Goal: Task Accomplishment & Management: Manage account settings

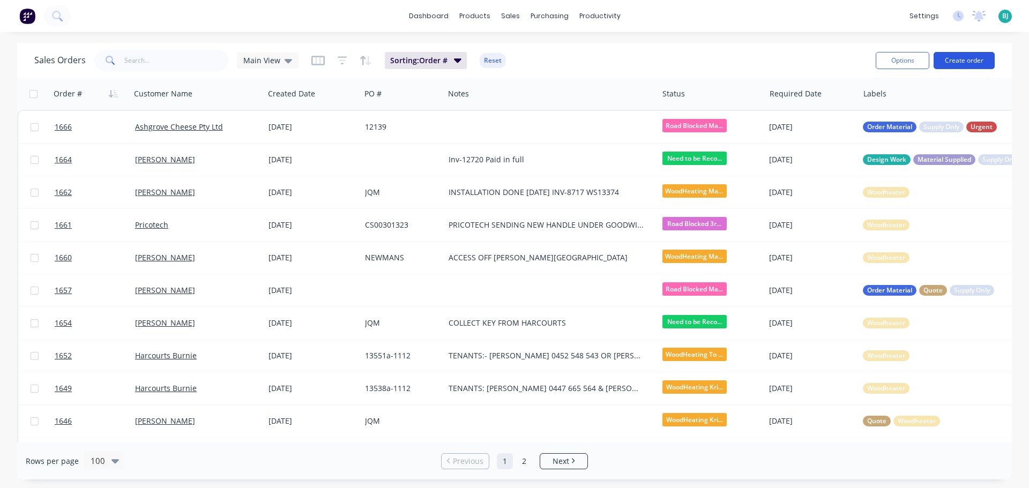
click at [962, 66] on button "Create order" at bounding box center [964, 60] width 61 height 17
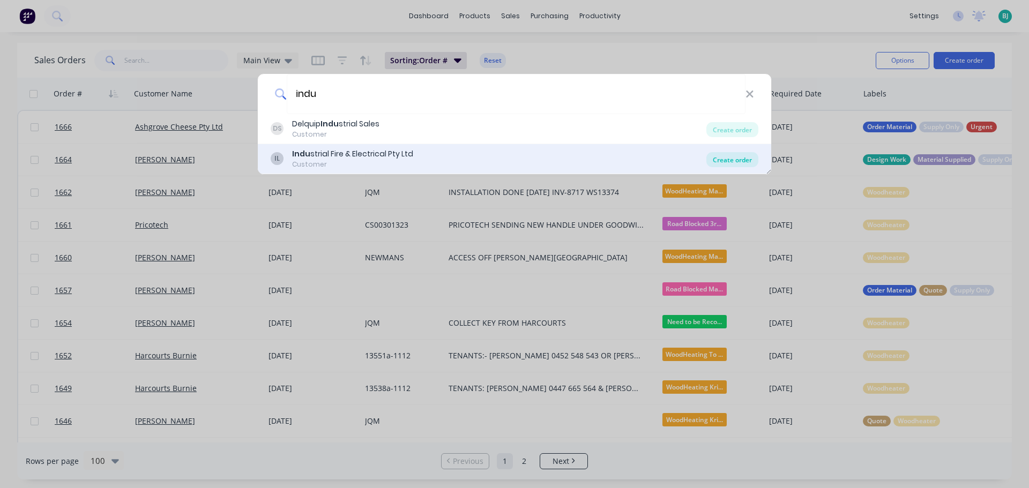
type input "indu"
click at [745, 158] on div "Create order" at bounding box center [732, 159] width 52 height 15
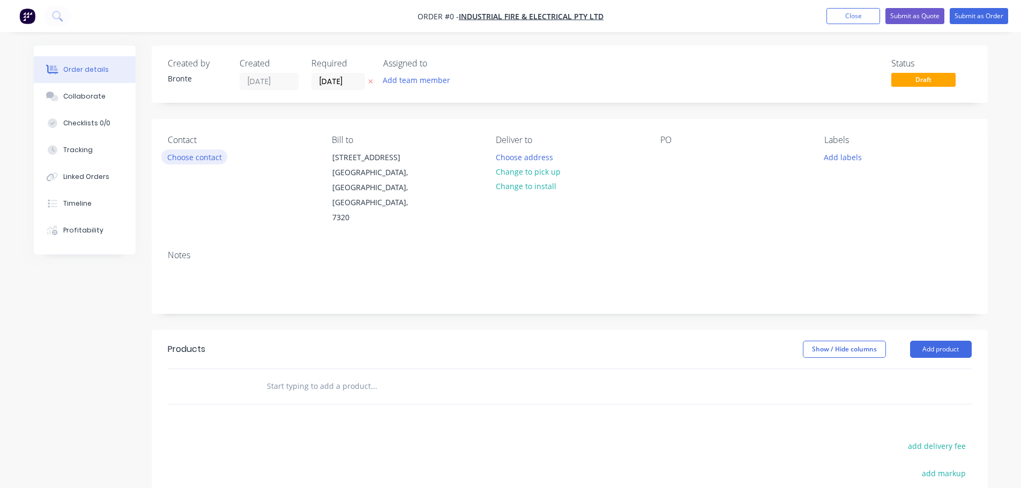
click at [209, 155] on button "Choose contact" at bounding box center [194, 157] width 66 height 14
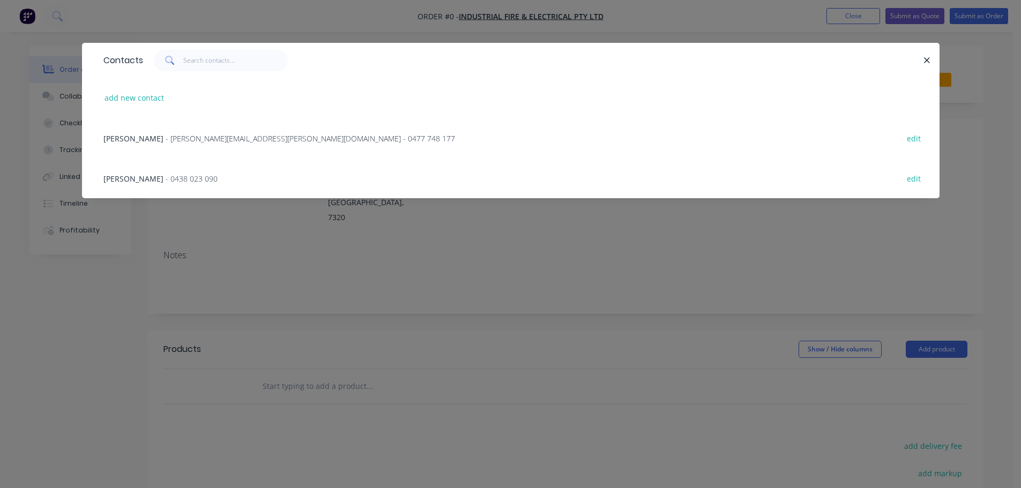
click at [193, 139] on span "- [PERSON_NAME][EMAIL_ADDRESS][PERSON_NAME][DOMAIN_NAME] - 0477 748 177" at bounding box center [310, 138] width 289 height 10
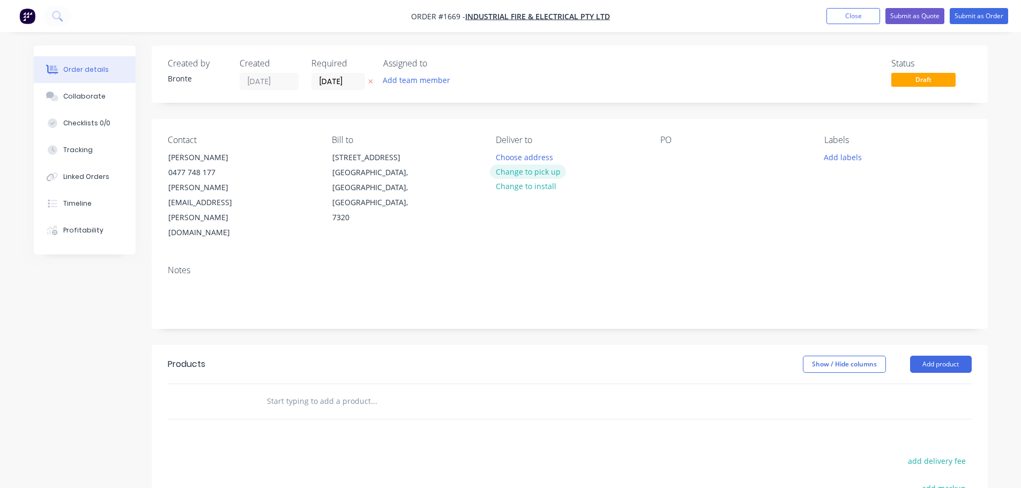
click at [536, 172] on button "Change to pick up" at bounding box center [528, 172] width 76 height 14
click at [354, 83] on input "[DATE]" at bounding box center [338, 81] width 53 height 16
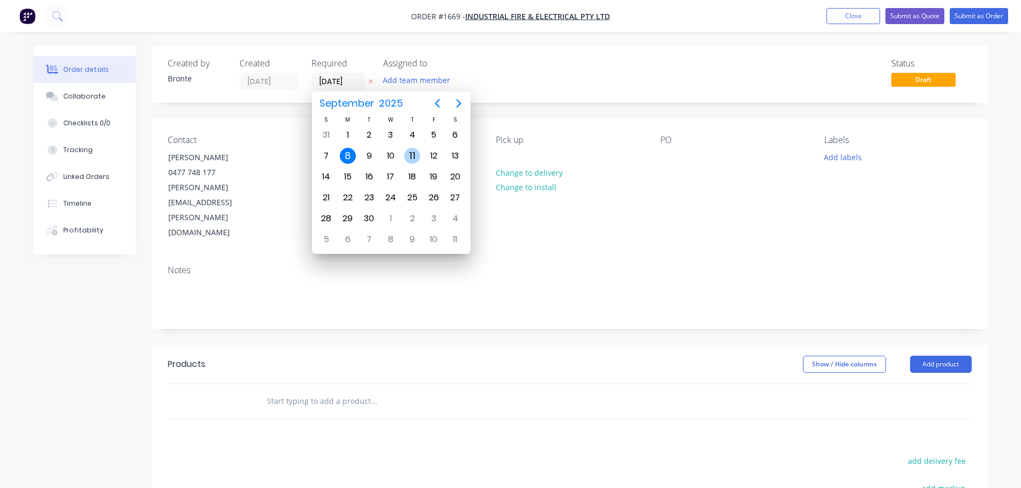
click at [409, 159] on div "11" at bounding box center [412, 156] width 16 height 16
type input "[DATE]"
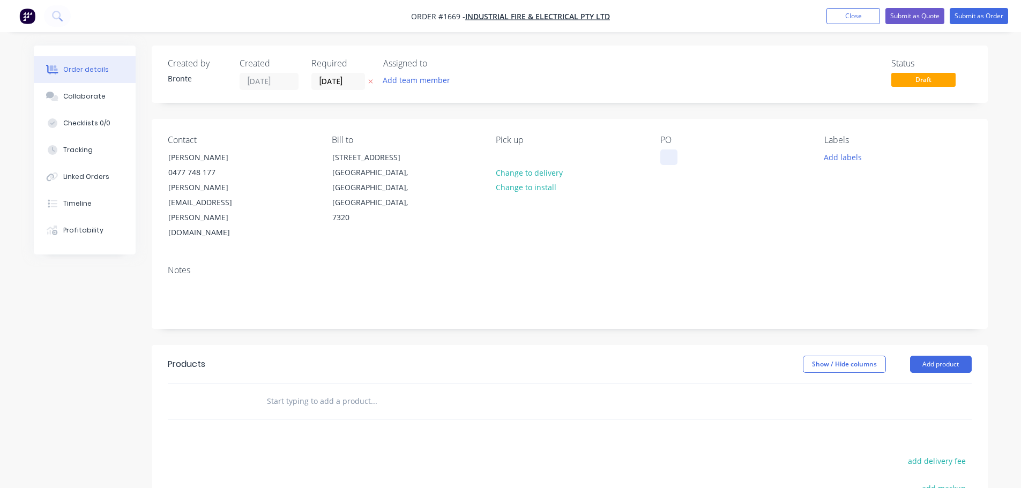
click at [663, 151] on div at bounding box center [668, 158] width 17 height 16
drag, startPoint x: 950, startPoint y: 318, endPoint x: 949, endPoint y: 326, distance: 8.1
click at [950, 356] on button "Add product" at bounding box center [941, 364] width 62 height 17
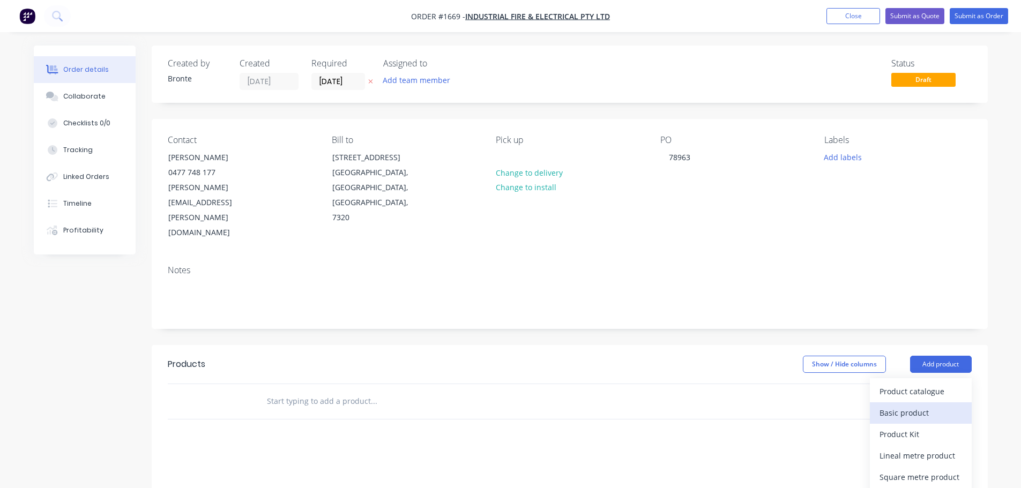
click at [941, 405] on div "Basic product" at bounding box center [920, 413] width 83 height 16
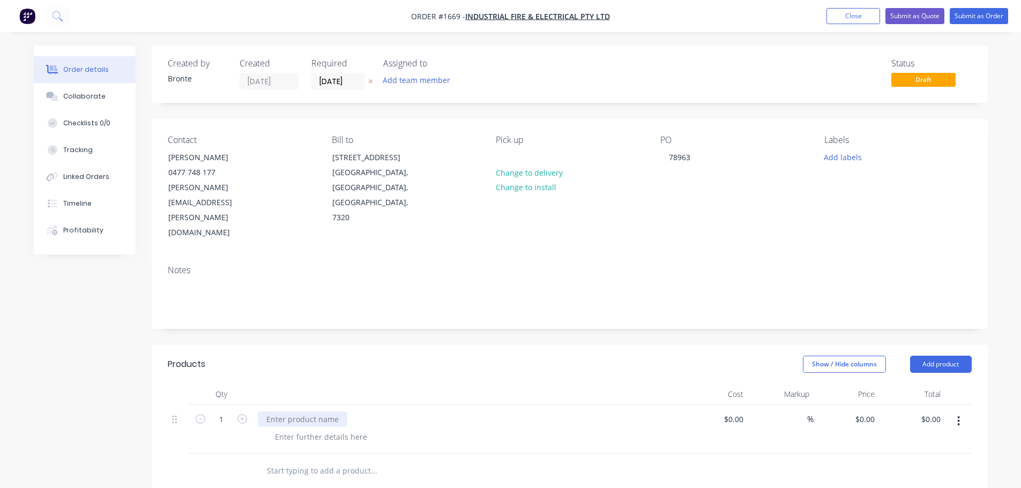
click at [313, 412] on div at bounding box center [303, 420] width 90 height 16
click at [320, 429] on div at bounding box center [320, 437] width 109 height 16
click at [322, 429] on div at bounding box center [320, 437] width 109 height 16
click at [446, 345] on header "Products Show / Hide columns Add product" at bounding box center [570, 364] width 836 height 39
click at [435, 429] on div "1mm galv or zinc will be painted by customer" at bounding box center [356, 437] width 181 height 16
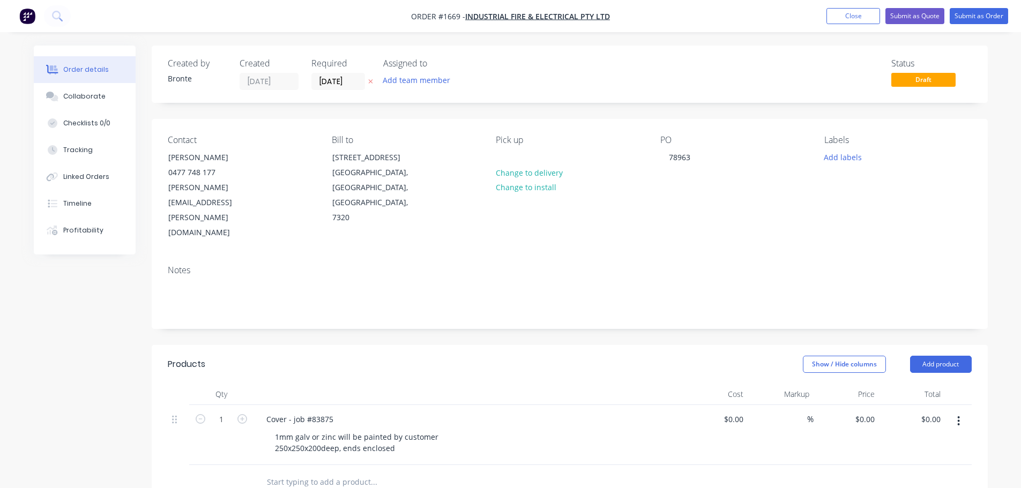
click at [472, 356] on div "Show / Hide columns Add product" at bounding box center [654, 364] width 633 height 17
click at [858, 148] on div "Labels Add labels" at bounding box center [897, 188] width 147 height 106
click at [855, 152] on button "Add labels" at bounding box center [842, 157] width 49 height 14
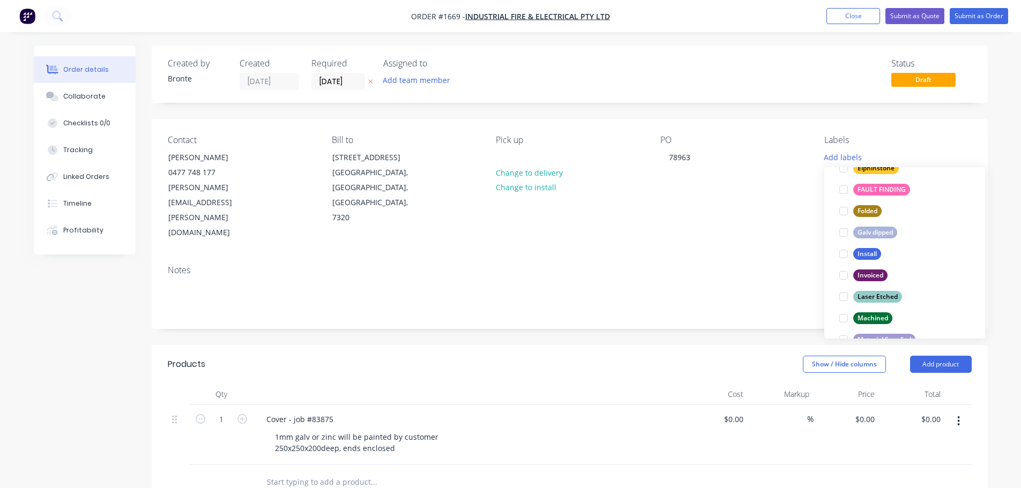
scroll to position [214, 0]
click at [845, 208] on div at bounding box center [843, 209] width 21 height 21
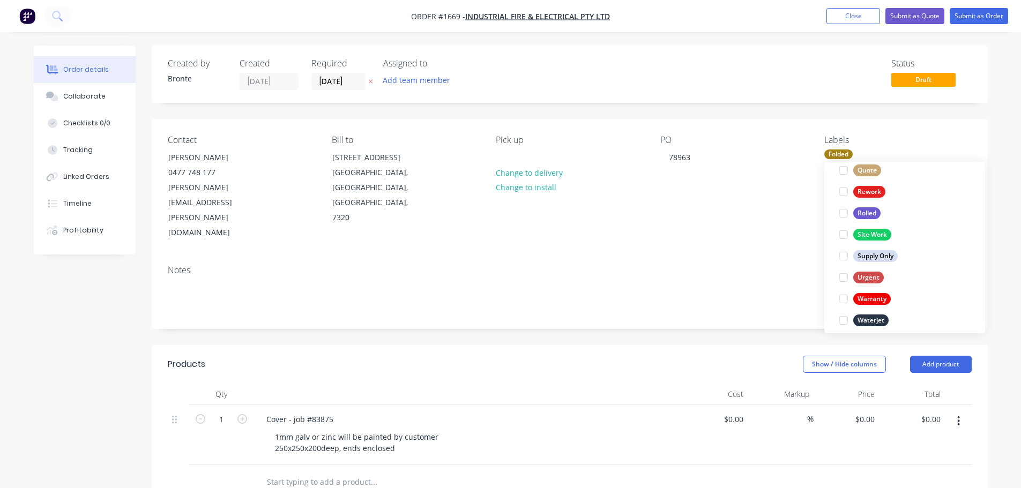
scroll to position [515, 0]
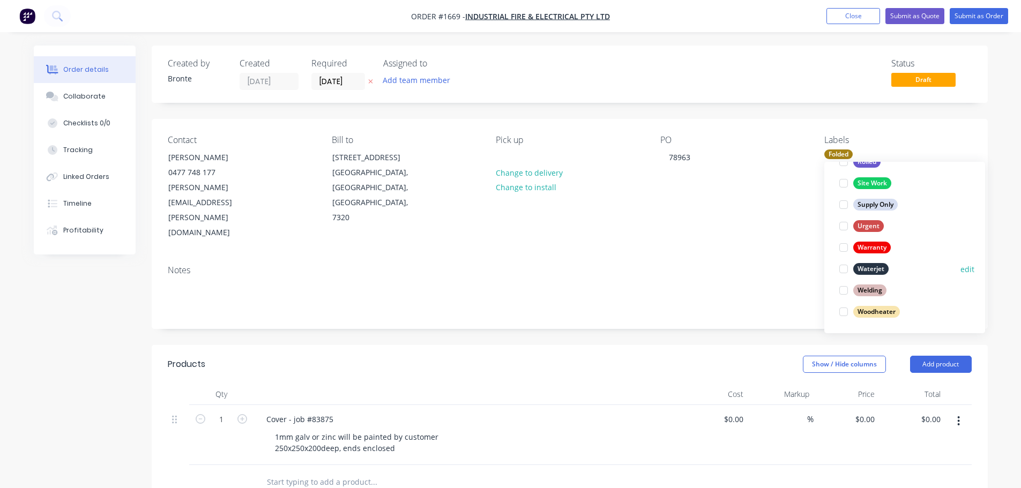
click at [840, 270] on div at bounding box center [843, 268] width 21 height 21
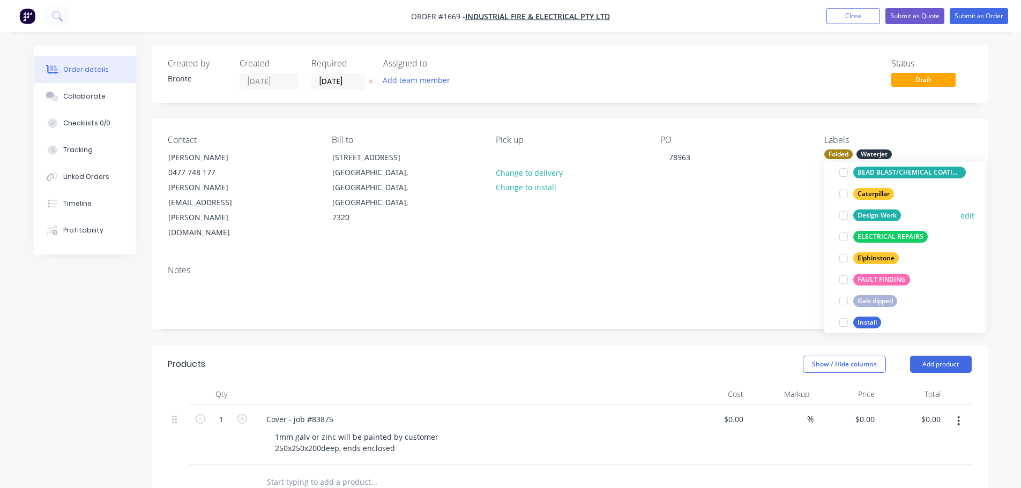
drag, startPoint x: 846, startPoint y: 213, endPoint x: 911, endPoint y: 214, distance: 64.9
click at [846, 213] on div at bounding box center [843, 215] width 21 height 21
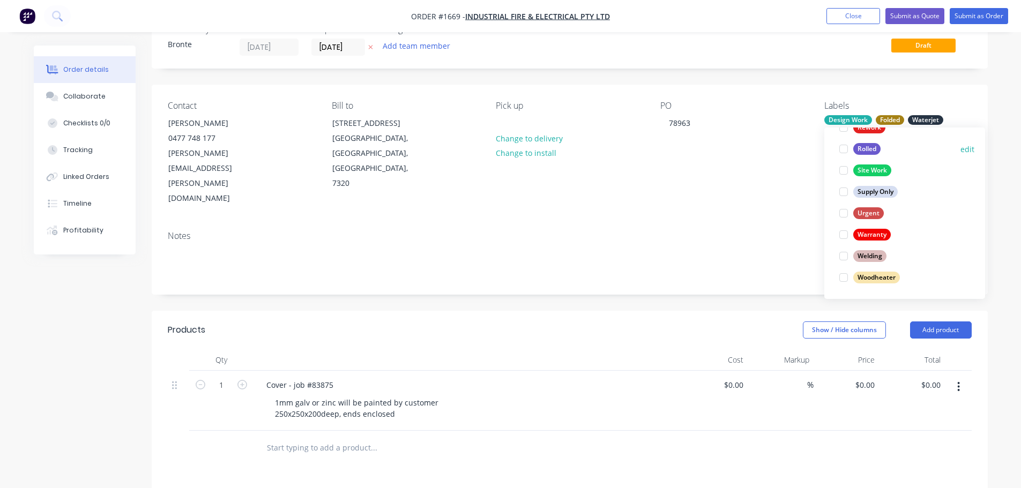
scroll to position [54, 0]
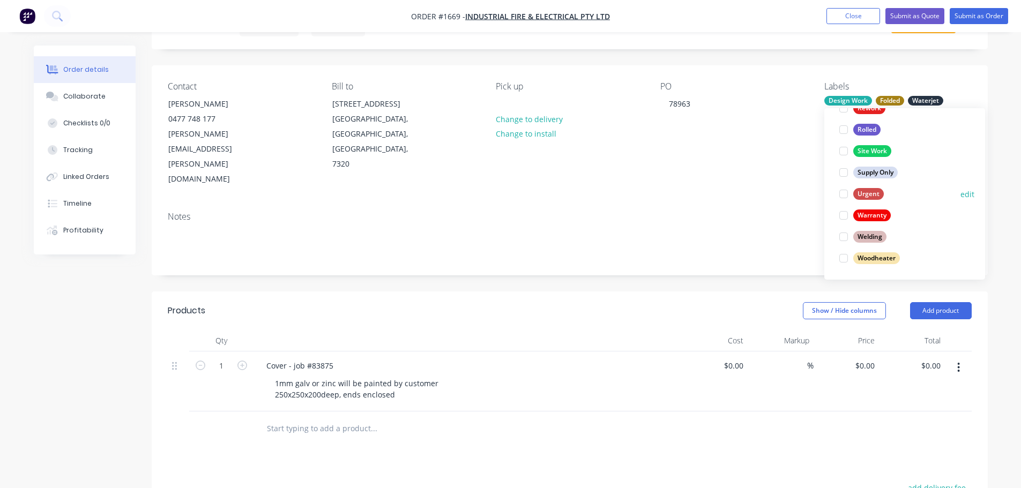
click at [844, 193] on div at bounding box center [843, 193] width 21 height 21
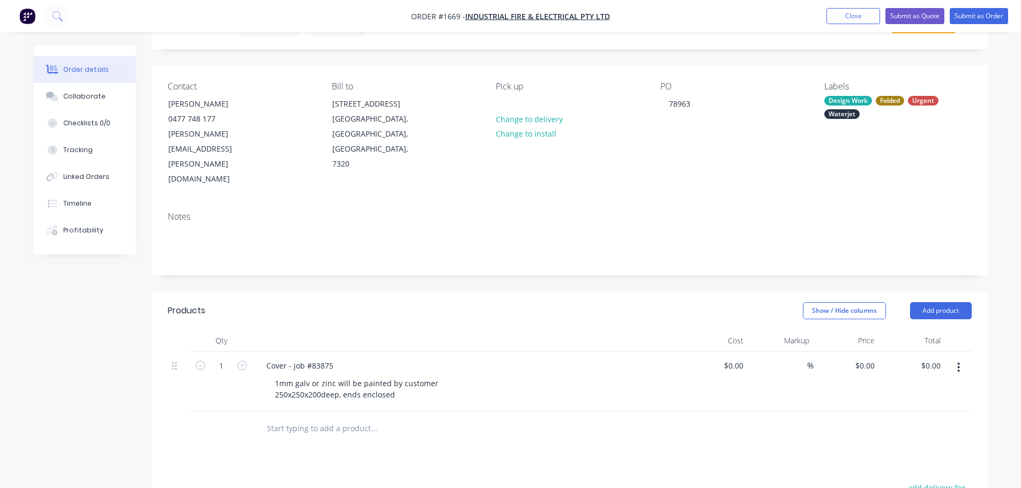
click at [739, 292] on header "Products Show / Hide columns Add product" at bounding box center [570, 311] width 836 height 39
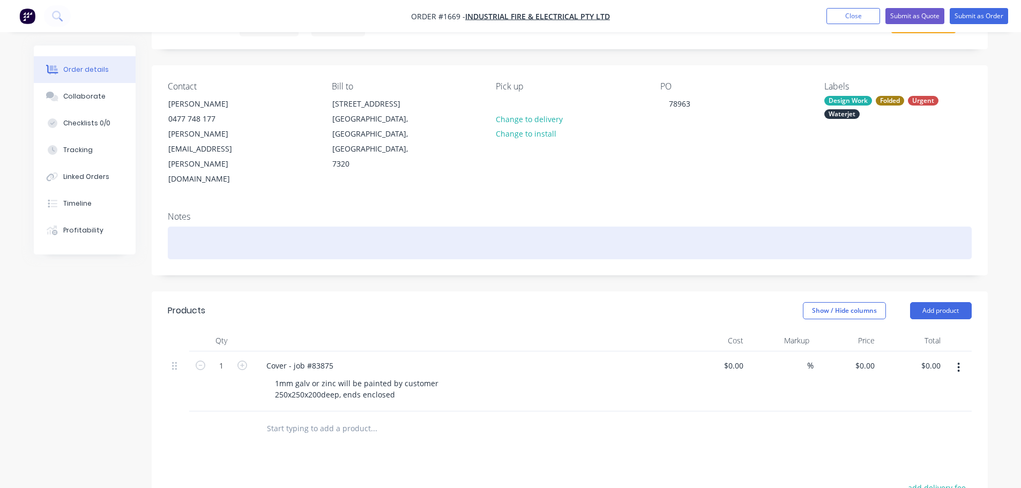
scroll to position [0, 0]
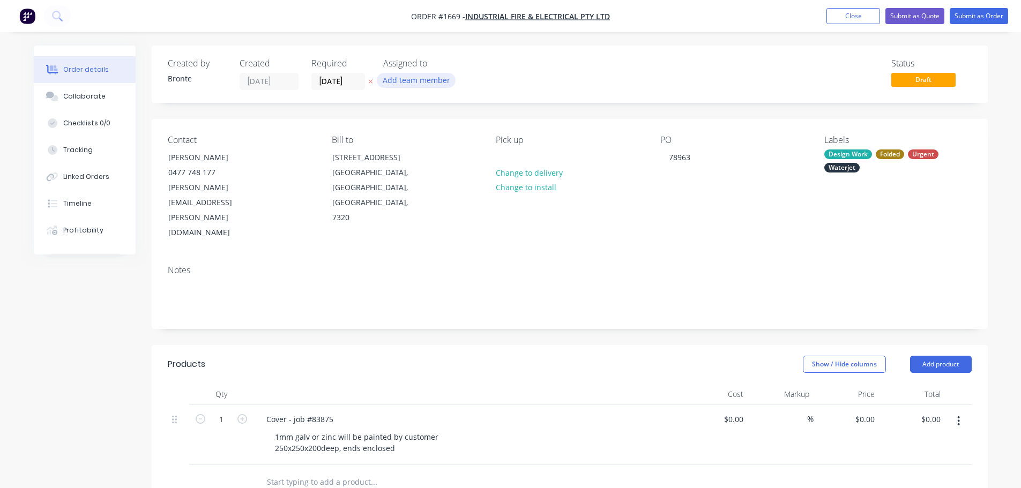
click at [420, 81] on button "Add team member" at bounding box center [416, 80] width 79 height 14
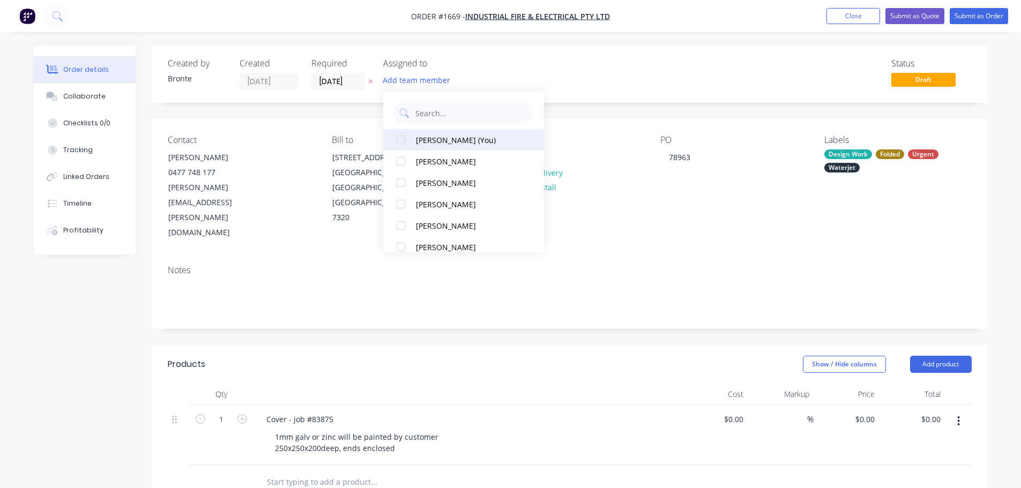
click at [401, 139] on div at bounding box center [400, 139] width 21 height 21
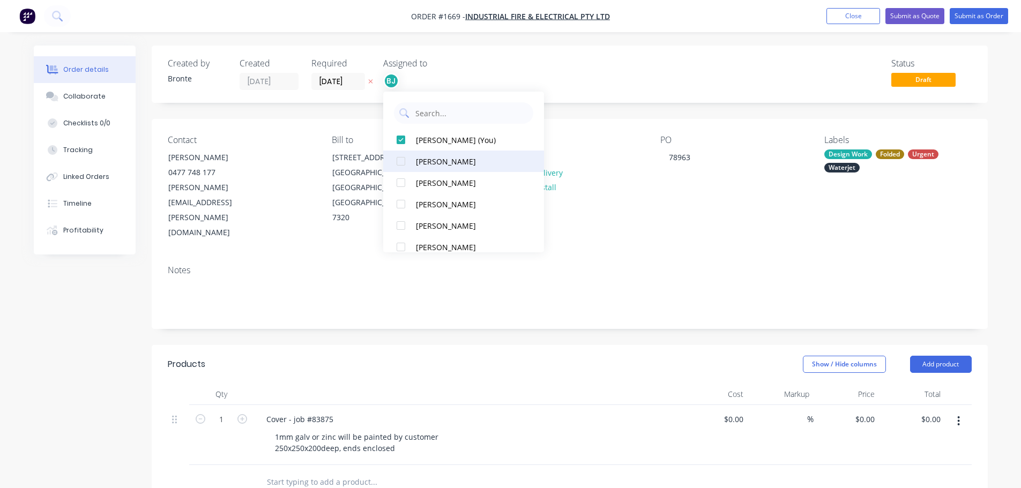
drag, startPoint x: 400, startPoint y: 207, endPoint x: 424, endPoint y: 175, distance: 39.8
click at [401, 207] on div at bounding box center [400, 203] width 21 height 21
click at [575, 73] on div "Status Draft" at bounding box center [730, 74] width 481 height 32
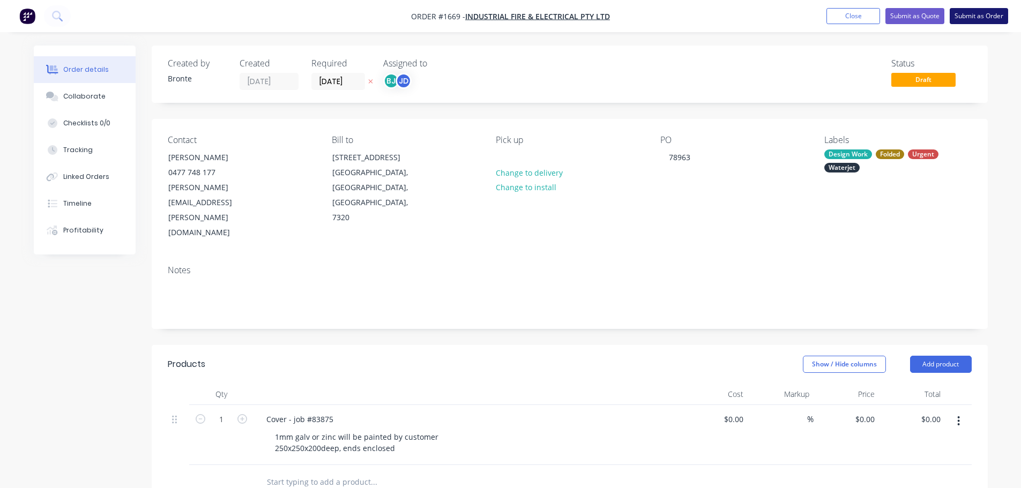
click at [1005, 13] on button "Submit as Order" at bounding box center [979, 16] width 58 height 16
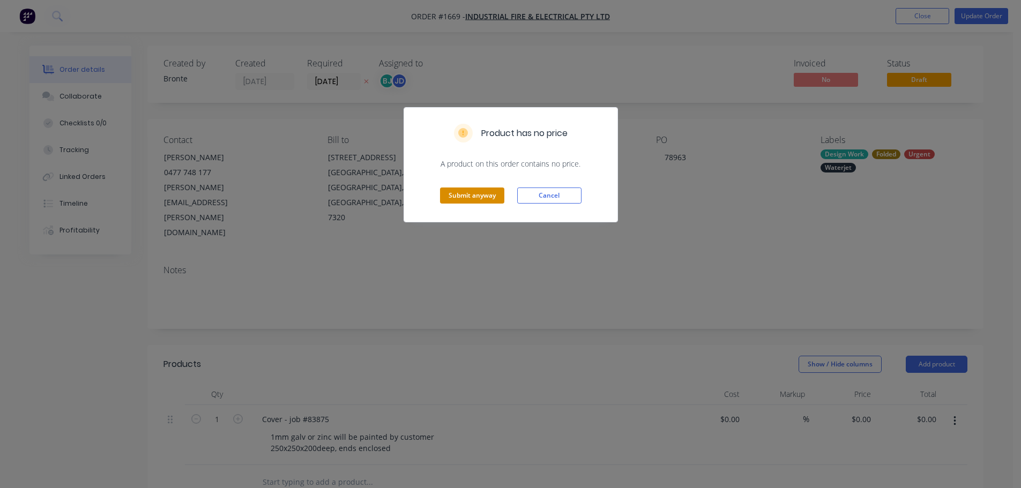
click at [481, 197] on button "Submit anyway" at bounding box center [472, 196] width 64 height 16
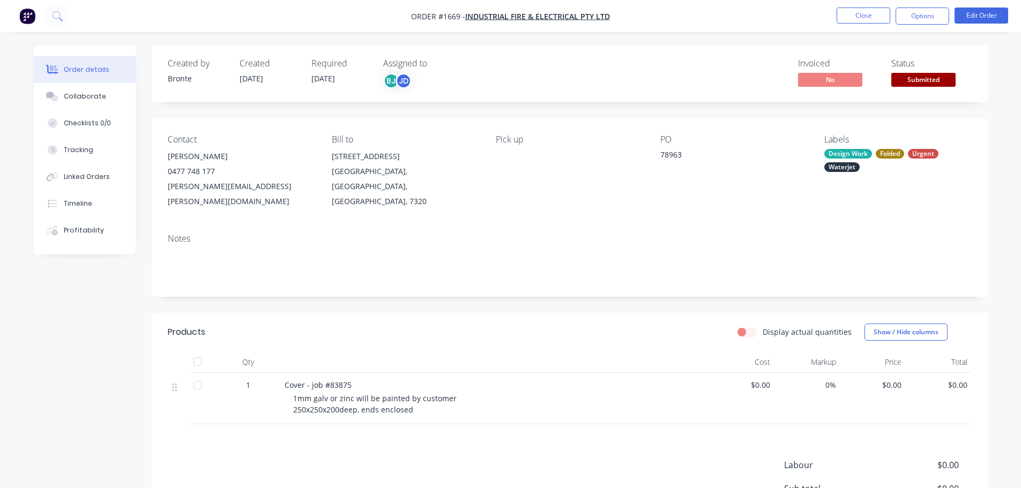
click at [909, 76] on span "Submitted" at bounding box center [923, 79] width 64 height 13
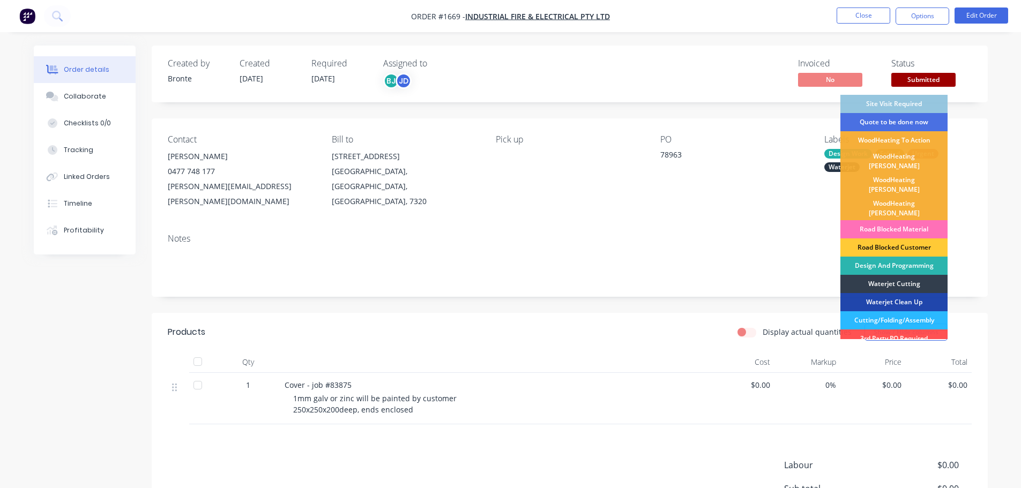
drag, startPoint x: 883, startPoint y: 252, endPoint x: 915, endPoint y: 124, distance: 131.9
click at [883, 257] on div "Design And Programming" at bounding box center [893, 266] width 107 height 18
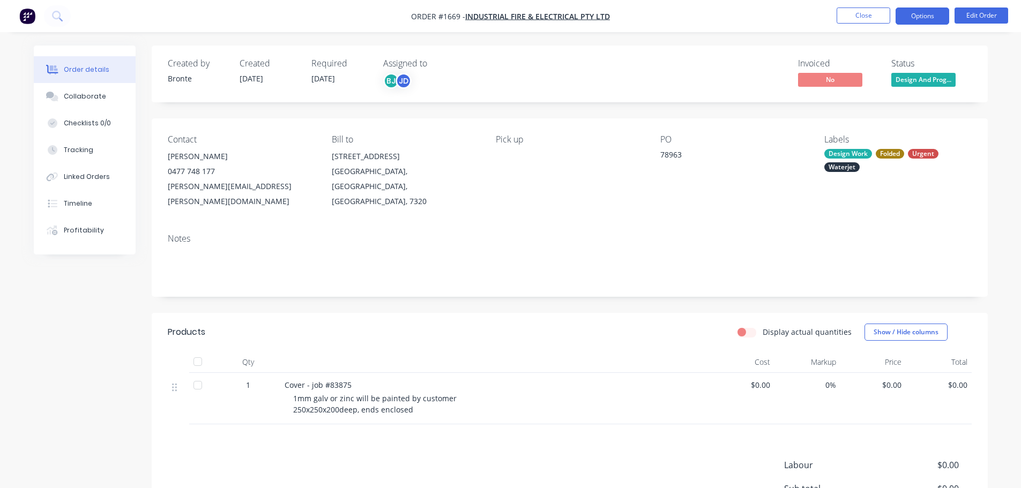
click at [926, 14] on button "Options" at bounding box center [923, 16] width 54 height 17
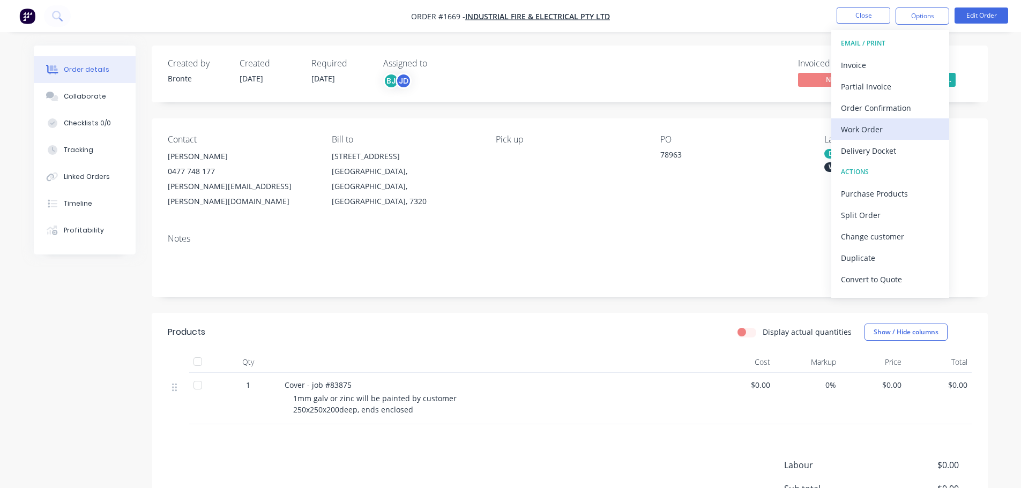
click at [875, 136] on div "Work Order" at bounding box center [890, 130] width 99 height 16
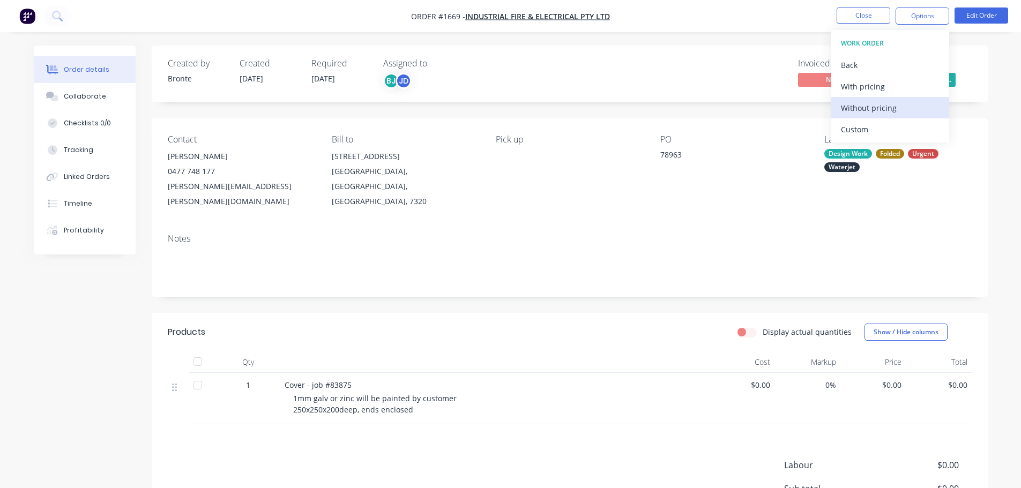
click at [887, 114] on div "Without pricing" at bounding box center [890, 108] width 99 height 16
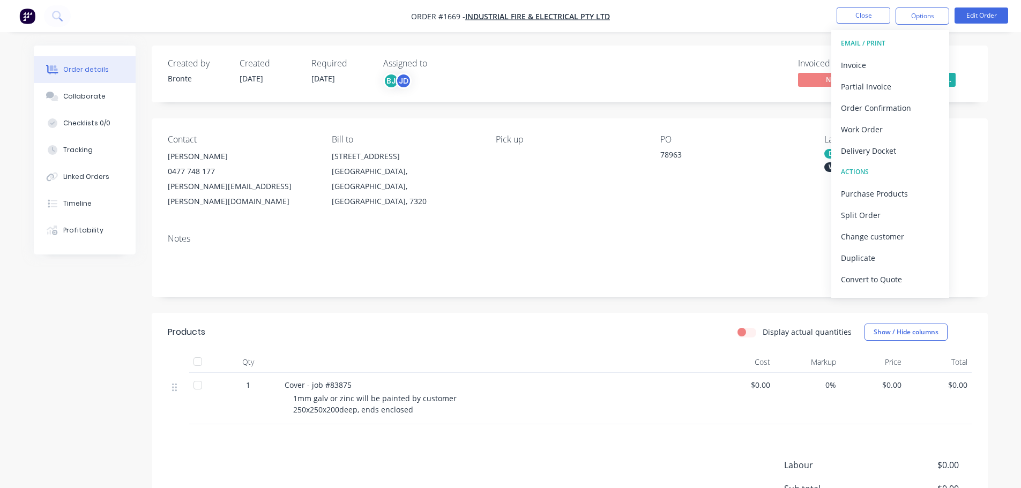
click at [99, 361] on div "Created by Bronte Created [DATE] Required [DATE] Assigned to BJ JD Invoiced No …" at bounding box center [511, 331] width 954 height 570
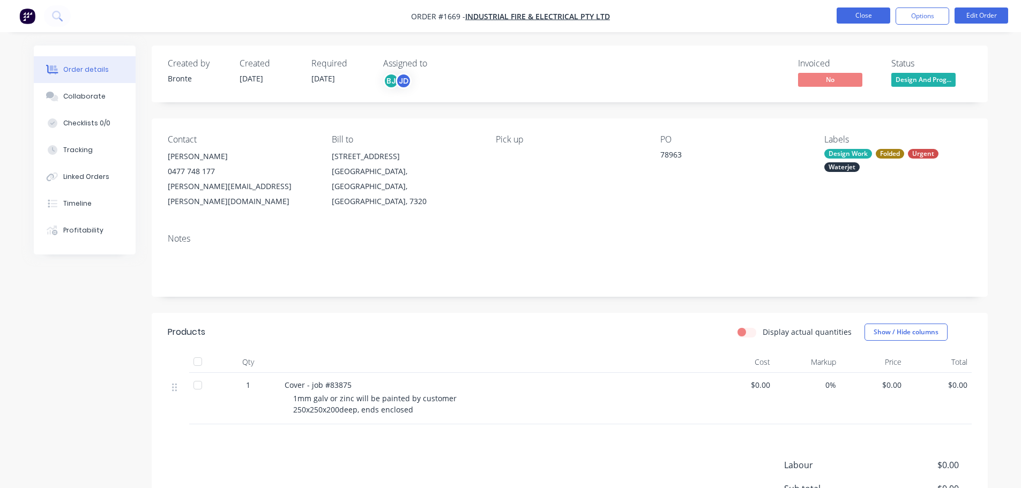
click at [846, 21] on button "Close" at bounding box center [864, 16] width 54 height 16
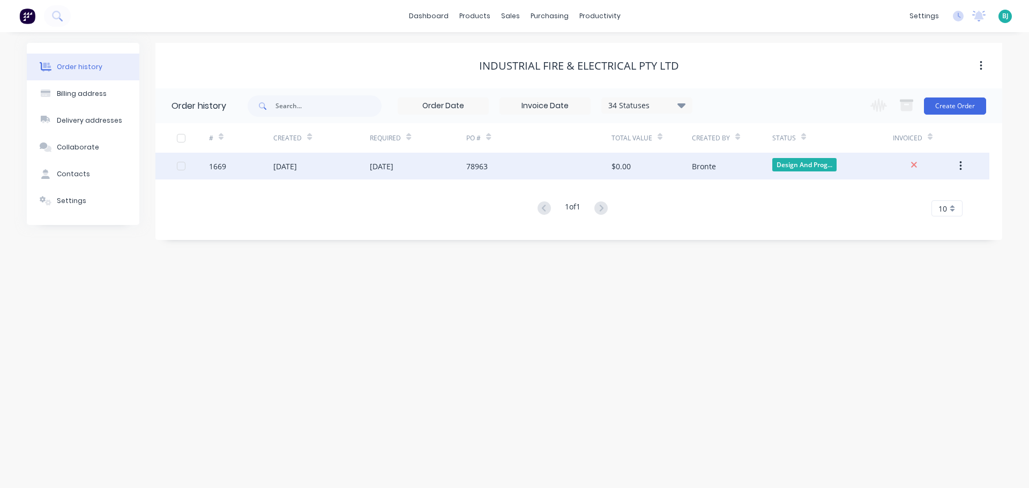
click at [359, 171] on div "[DATE]" at bounding box center [321, 166] width 96 height 27
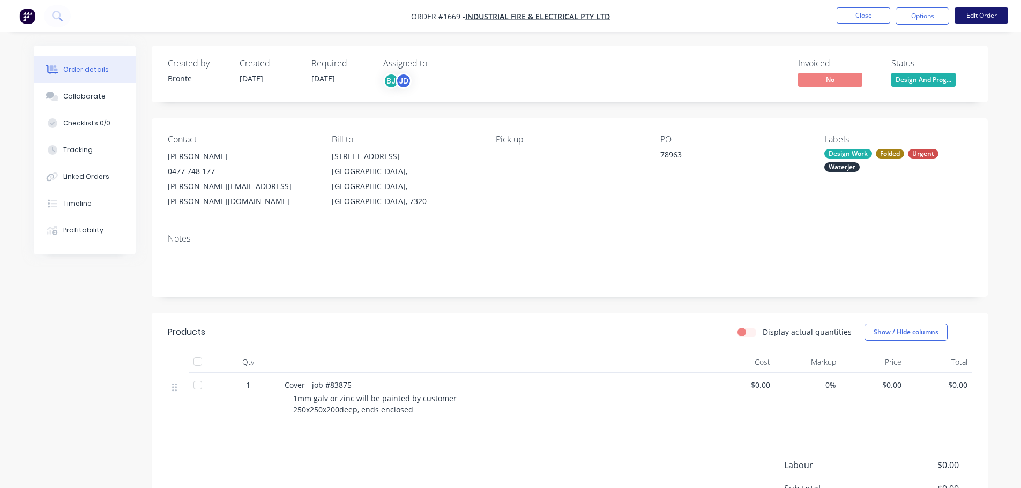
click at [985, 18] on button "Edit Order" at bounding box center [982, 16] width 54 height 16
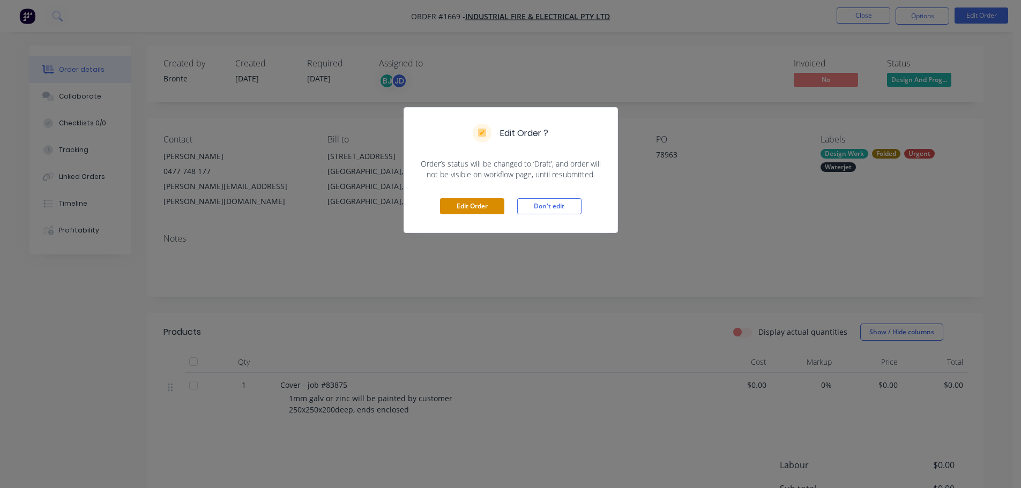
click at [480, 210] on button "Edit Order" at bounding box center [472, 206] width 64 height 16
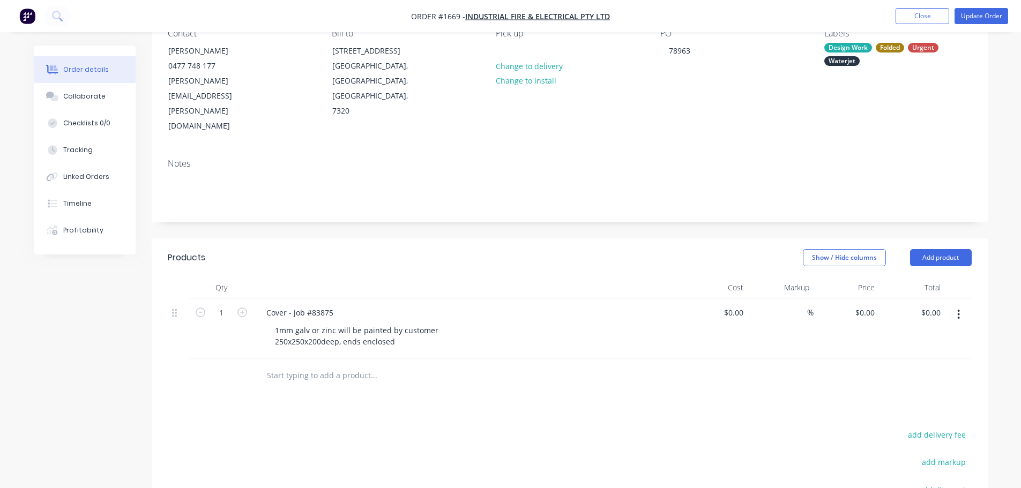
scroll to position [107, 0]
click at [953, 249] on button "Add product" at bounding box center [941, 257] width 62 height 17
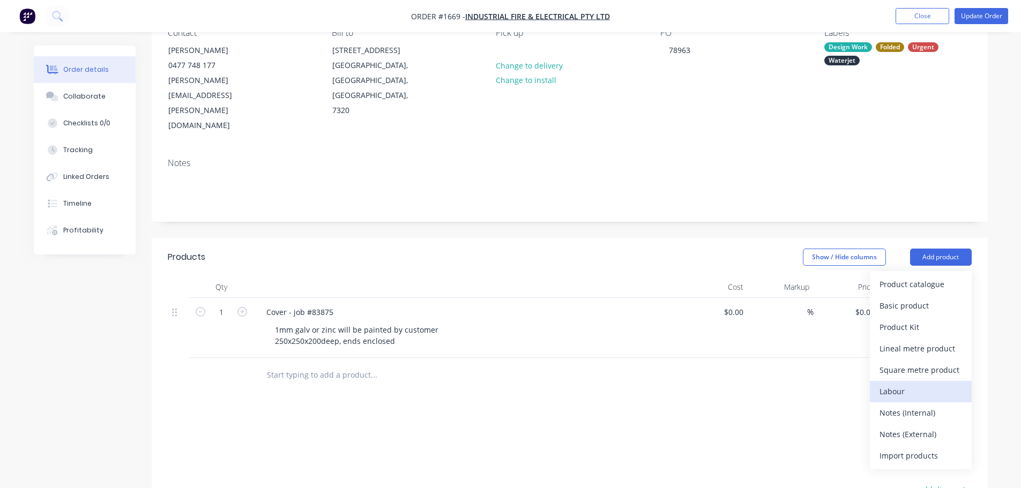
click at [928, 384] on div "Labour" at bounding box center [920, 392] width 83 height 16
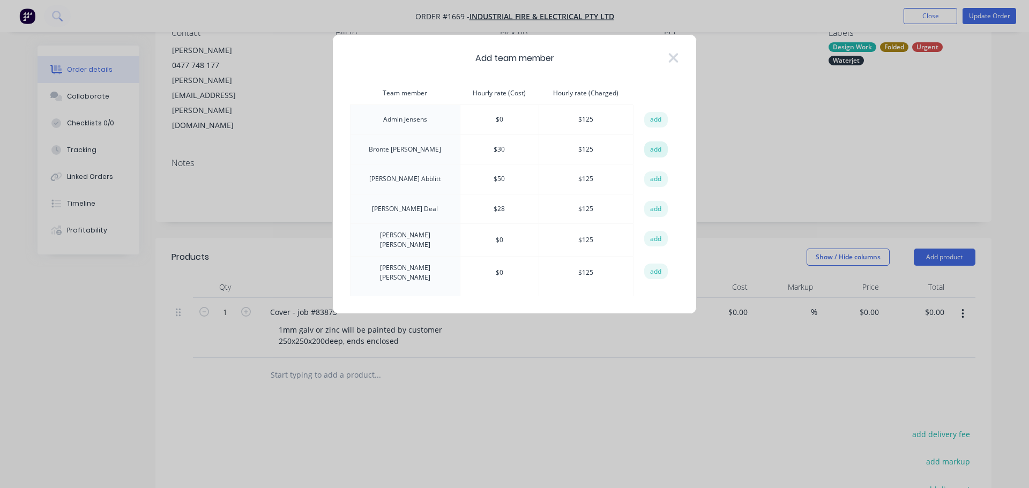
click at [653, 151] on button "add" at bounding box center [656, 149] width 24 height 16
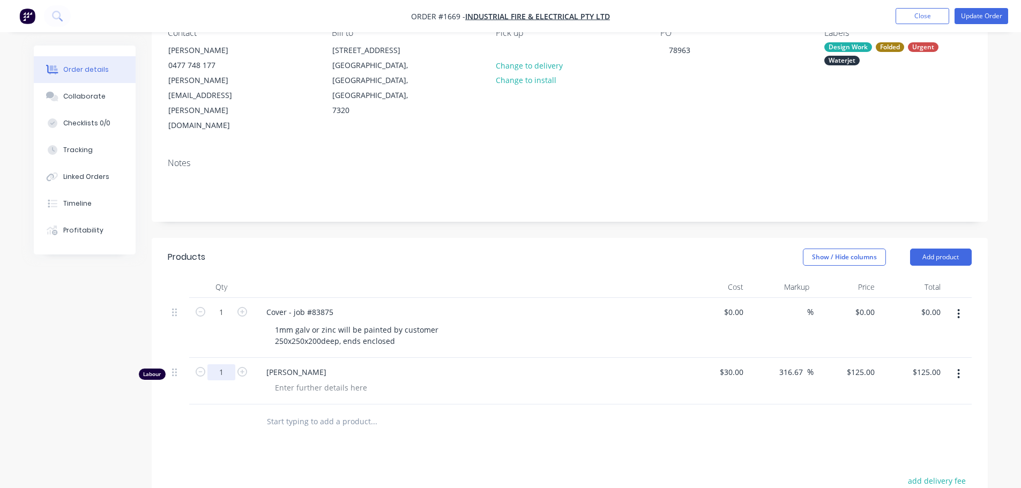
click at [225, 364] on input "1" at bounding box center [221, 372] width 28 height 16
type input "0.5"
type input "$62.50"
click at [314, 380] on div at bounding box center [320, 388] width 109 height 16
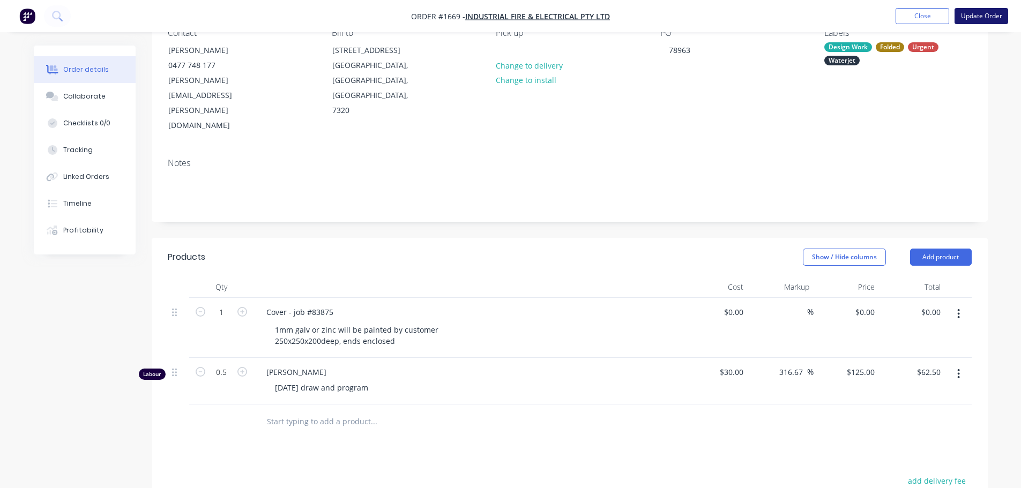
click at [985, 17] on button "Update Order" at bounding box center [982, 16] width 54 height 16
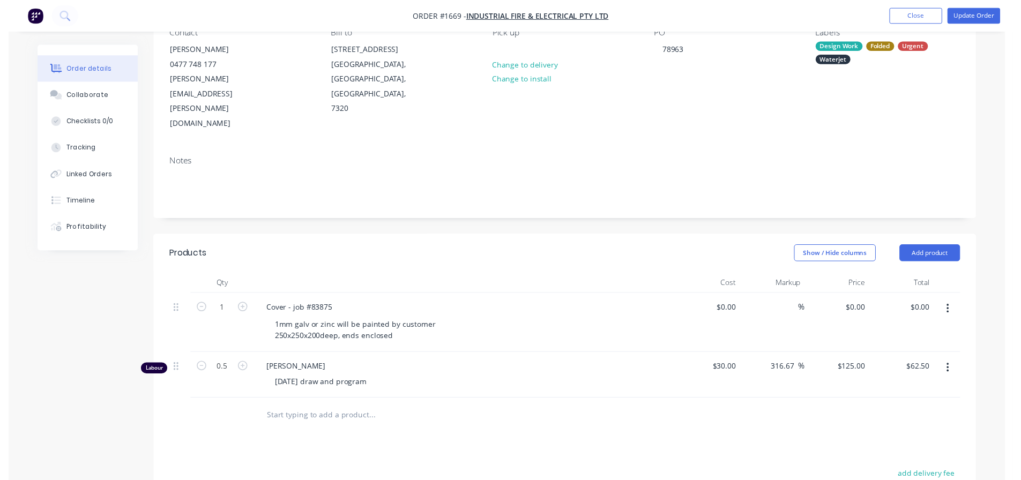
scroll to position [0, 0]
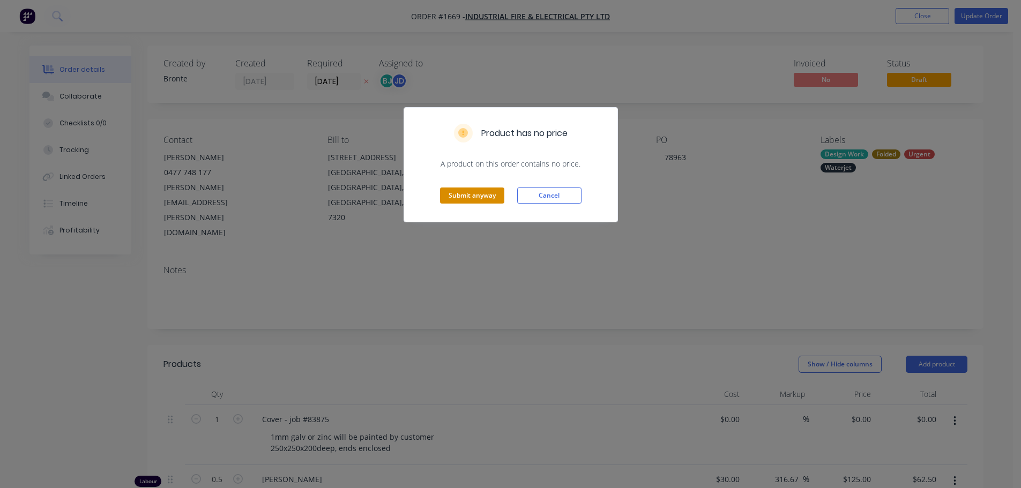
click at [489, 198] on button "Submit anyway" at bounding box center [472, 196] width 64 height 16
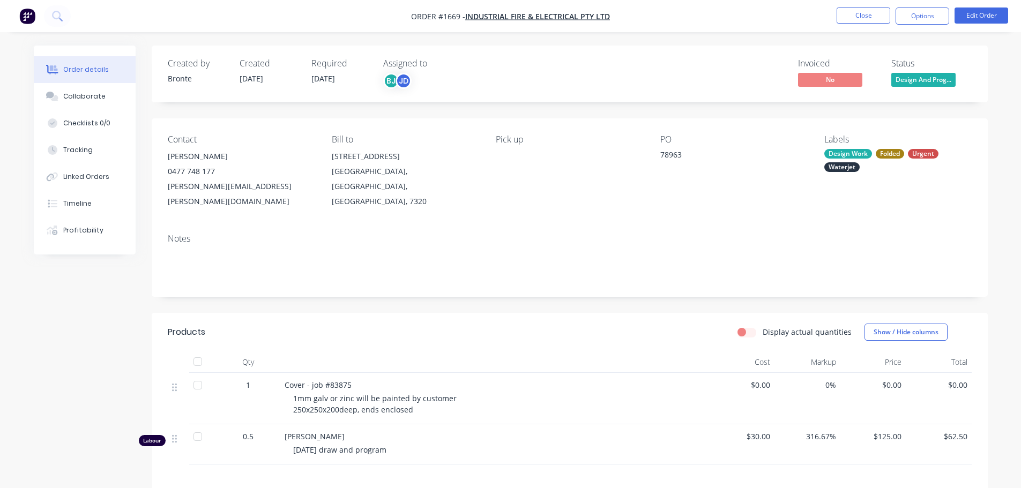
click at [913, 66] on div "Status" at bounding box center [931, 63] width 80 height 10
click at [918, 79] on span "Design And Prog..." at bounding box center [923, 79] width 64 height 13
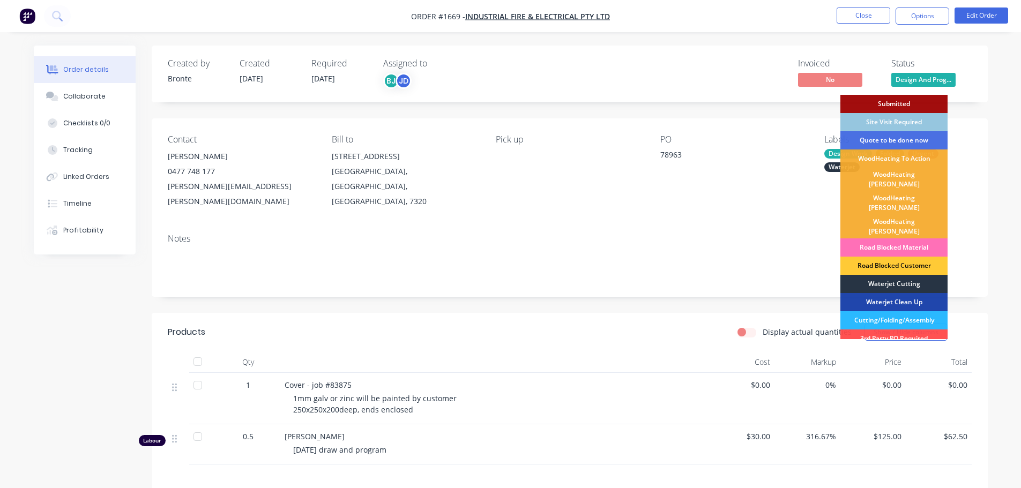
click at [900, 275] on div "Waterjet Cutting" at bounding box center [893, 284] width 107 height 18
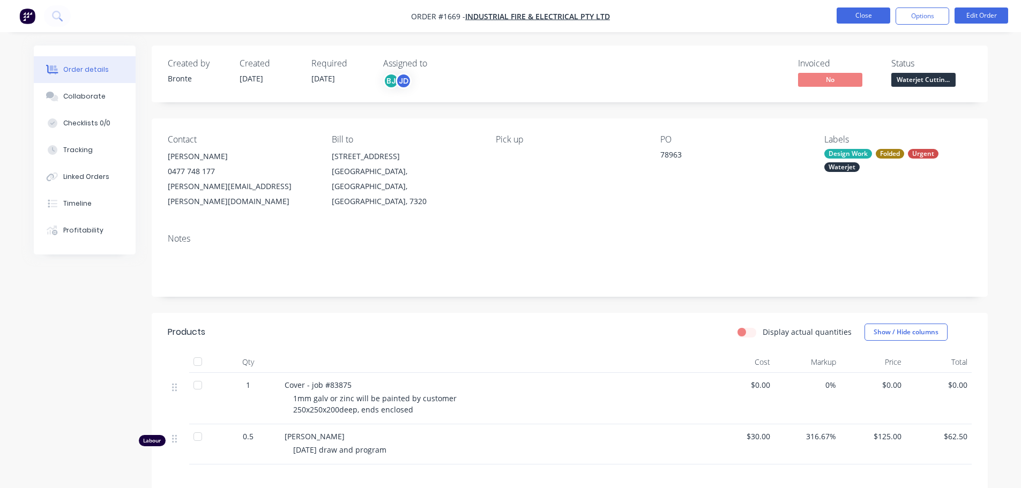
click at [860, 12] on button "Close" at bounding box center [864, 16] width 54 height 16
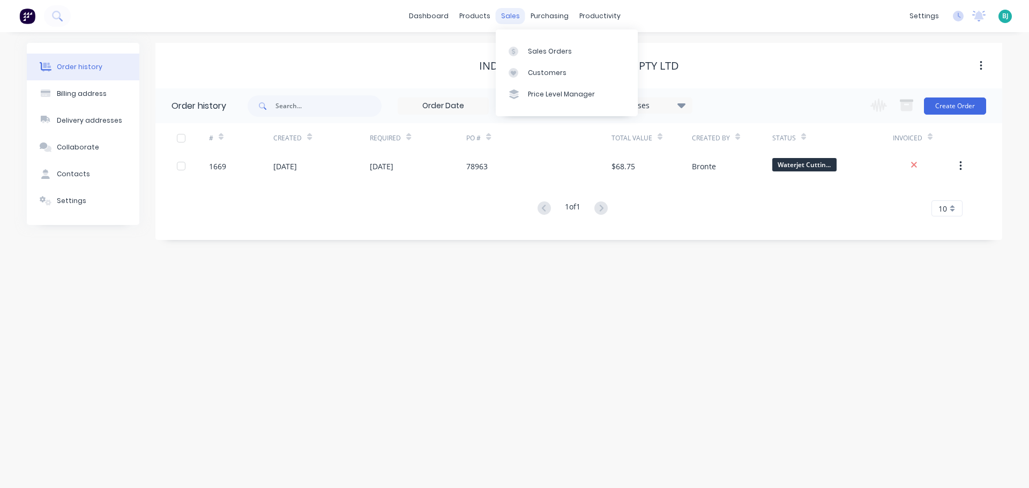
click at [512, 16] on div "sales" at bounding box center [510, 16] width 29 height 16
click at [539, 55] on div "Sales Orders" at bounding box center [550, 52] width 44 height 10
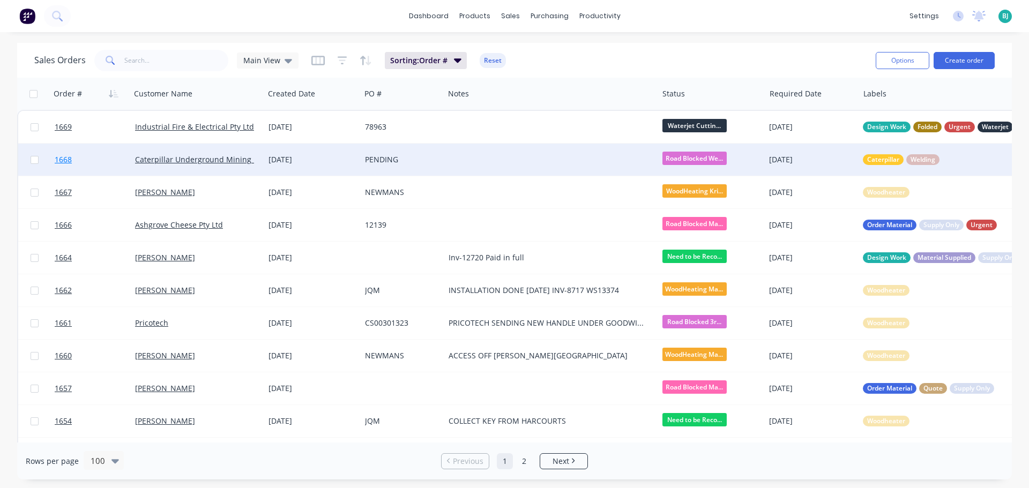
click at [106, 160] on link "1668" at bounding box center [95, 160] width 80 height 32
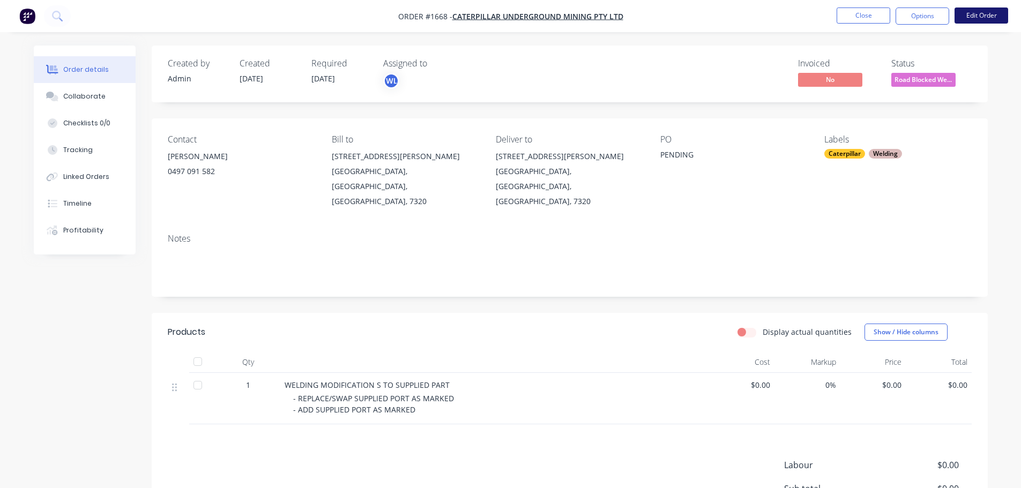
click at [979, 20] on button "Edit Order" at bounding box center [982, 16] width 54 height 16
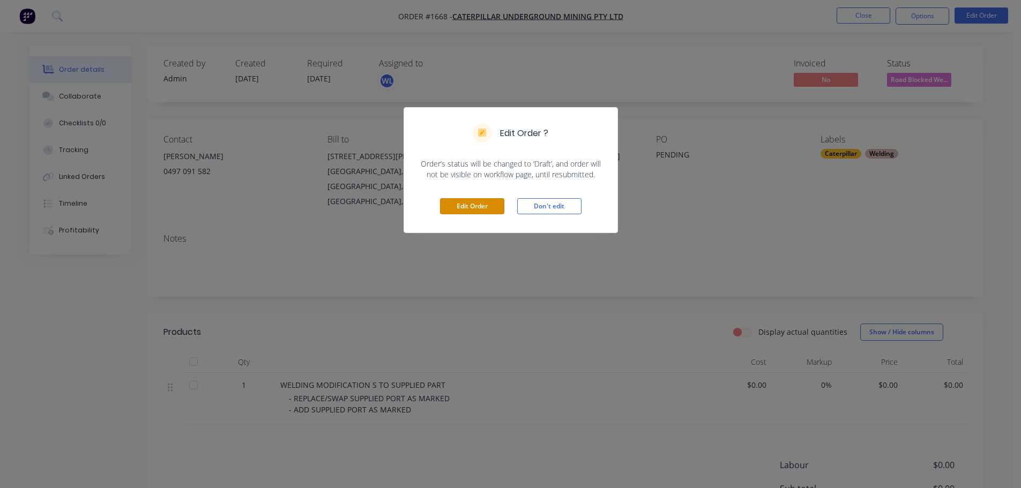
drag, startPoint x: 473, startPoint y: 202, endPoint x: 462, endPoint y: 222, distance: 23.0
click at [473, 202] on button "Edit Order" at bounding box center [472, 206] width 64 height 16
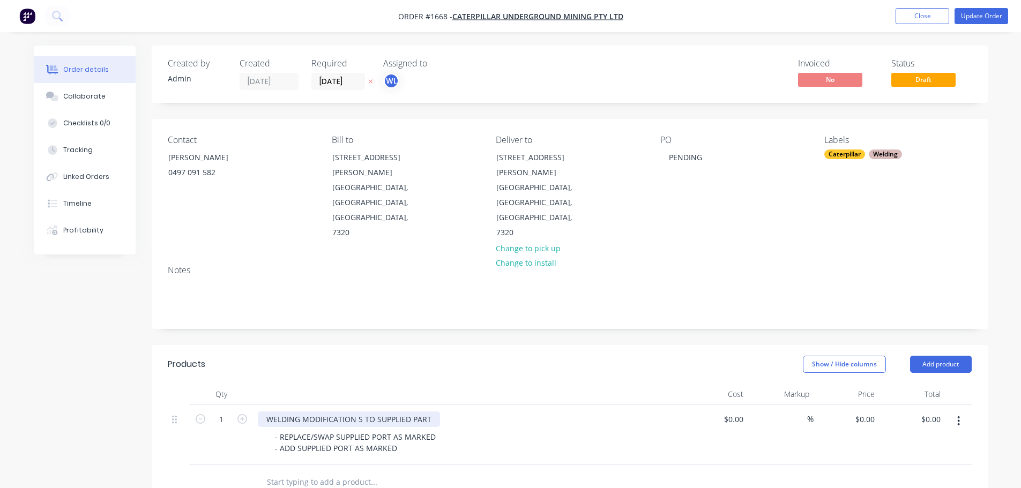
click at [356, 412] on div "WELDING MODIFICATION S TO SUPPLIED PART" at bounding box center [349, 420] width 182 height 16
click at [435, 345] on header "Products Show / Hide columns Add product" at bounding box center [570, 364] width 836 height 39
click at [968, 20] on button "Update Order" at bounding box center [982, 16] width 54 height 16
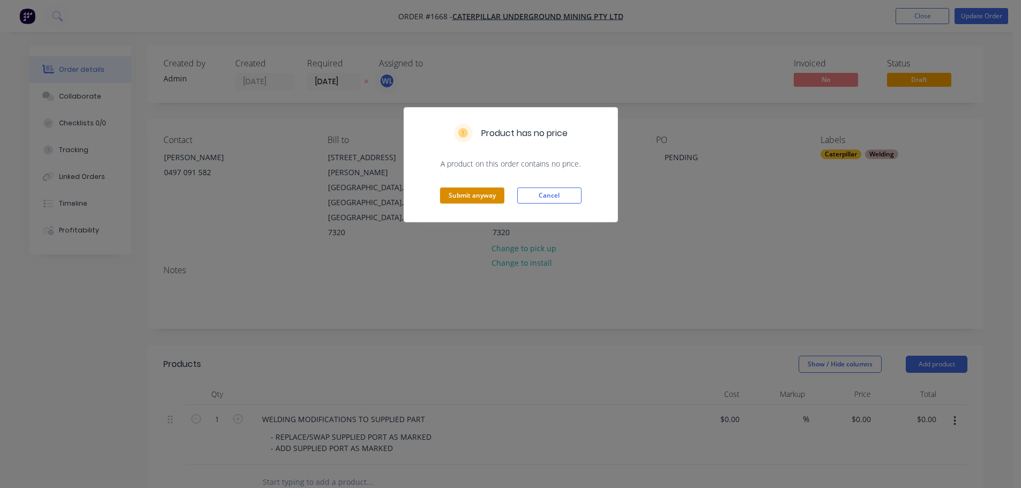
click at [489, 194] on button "Submit anyway" at bounding box center [472, 196] width 64 height 16
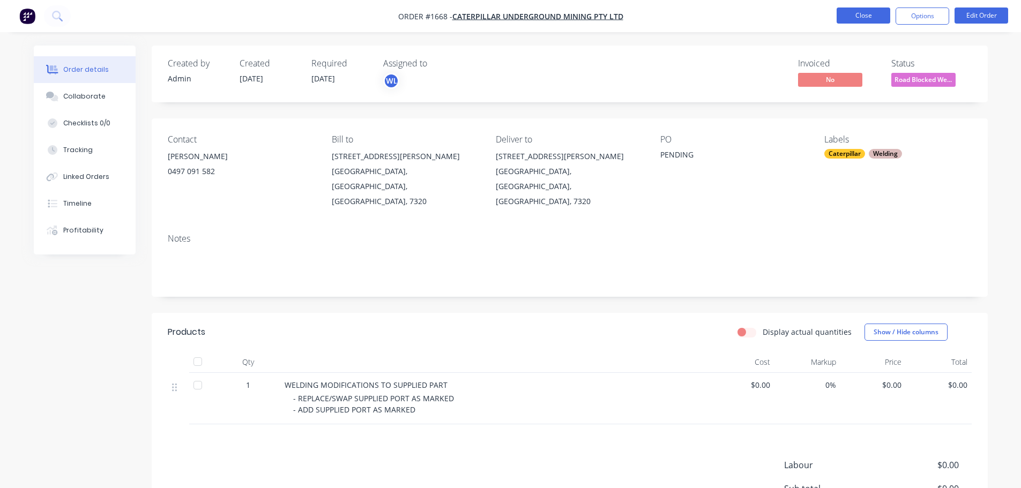
click at [864, 21] on button "Close" at bounding box center [864, 16] width 54 height 16
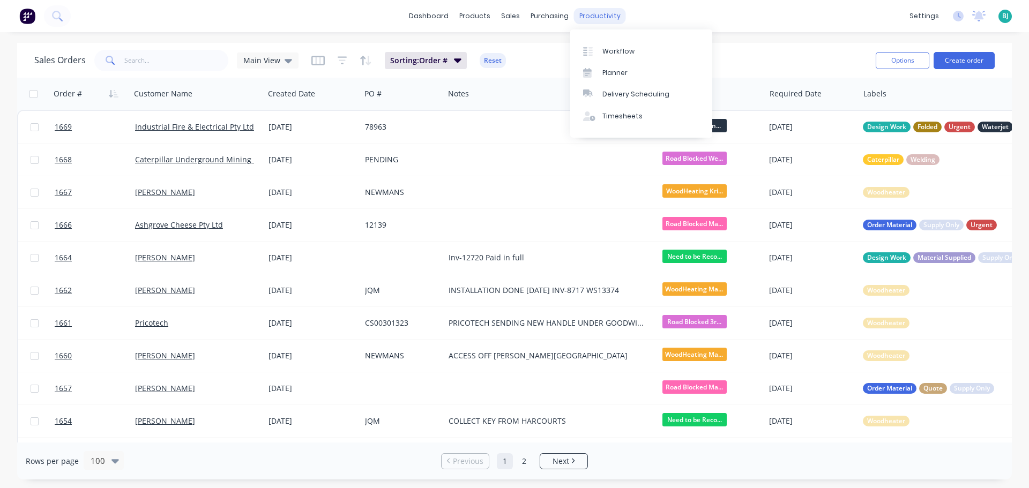
click at [596, 14] on div "productivity" at bounding box center [600, 16] width 52 height 16
click at [617, 50] on div "Workflow" at bounding box center [618, 52] width 32 height 10
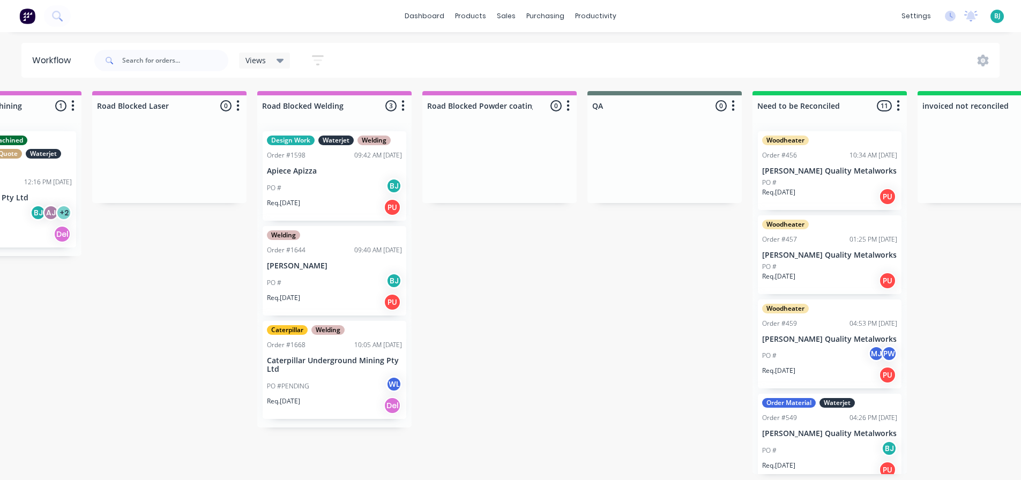
scroll to position [0, 2519]
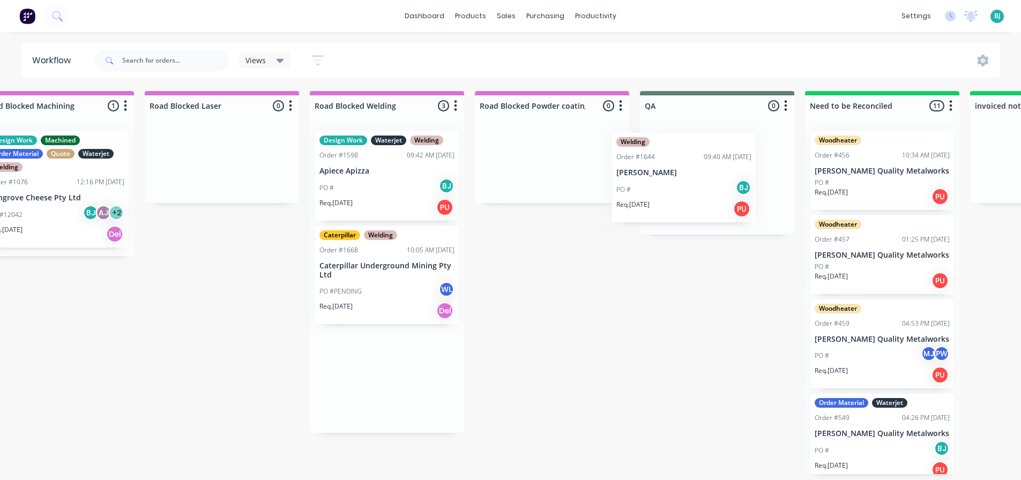
drag, startPoint x: 398, startPoint y: 274, endPoint x: 714, endPoint y: 172, distance: 332.7
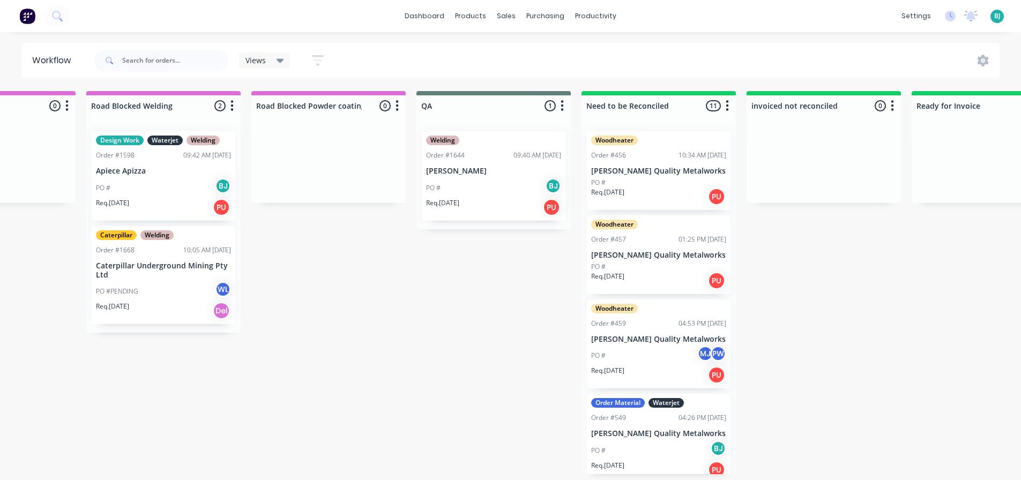
scroll to position [0, 2733]
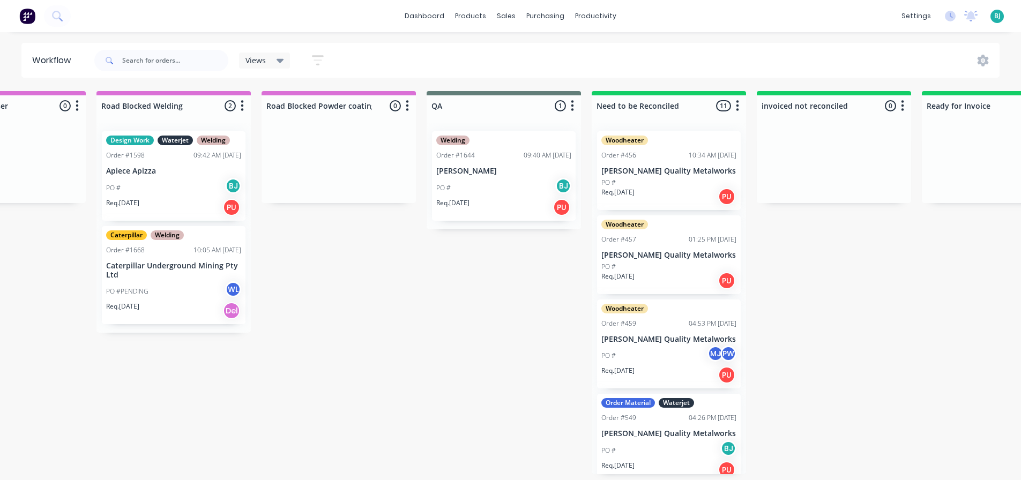
click at [507, 181] on div "PO # BJ" at bounding box center [503, 188] width 135 height 20
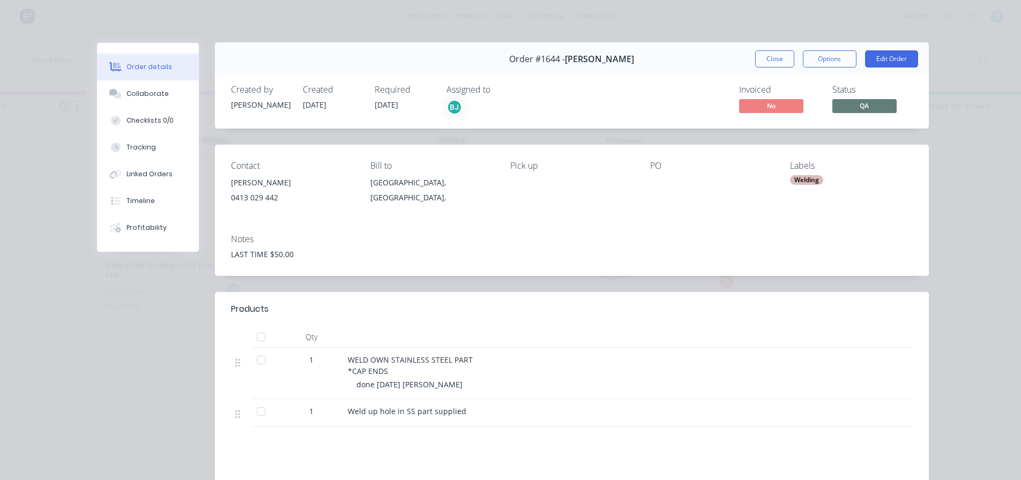
scroll to position [0, 0]
click at [765, 58] on button "Close" at bounding box center [774, 59] width 39 height 17
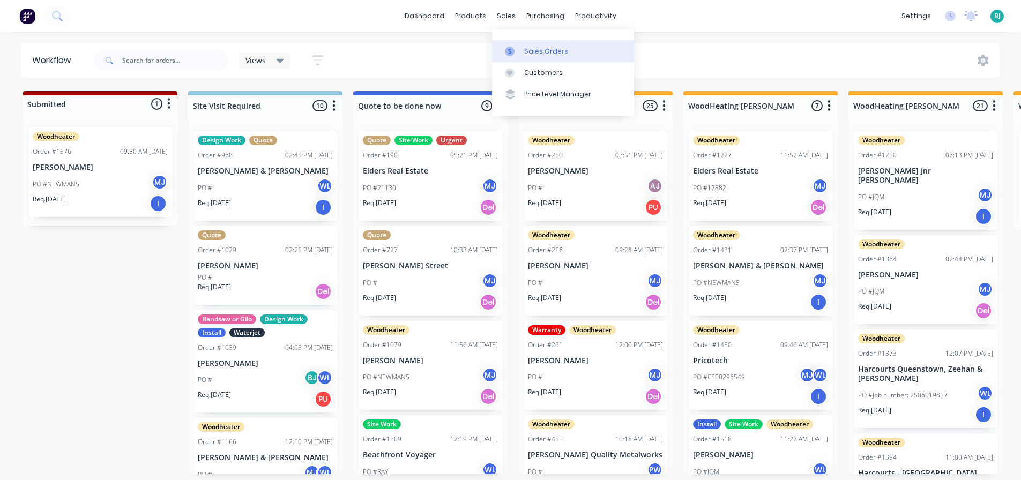
click at [519, 49] on div at bounding box center [513, 52] width 16 height 10
